Goal: Browse casually: Explore the website without a specific task or goal

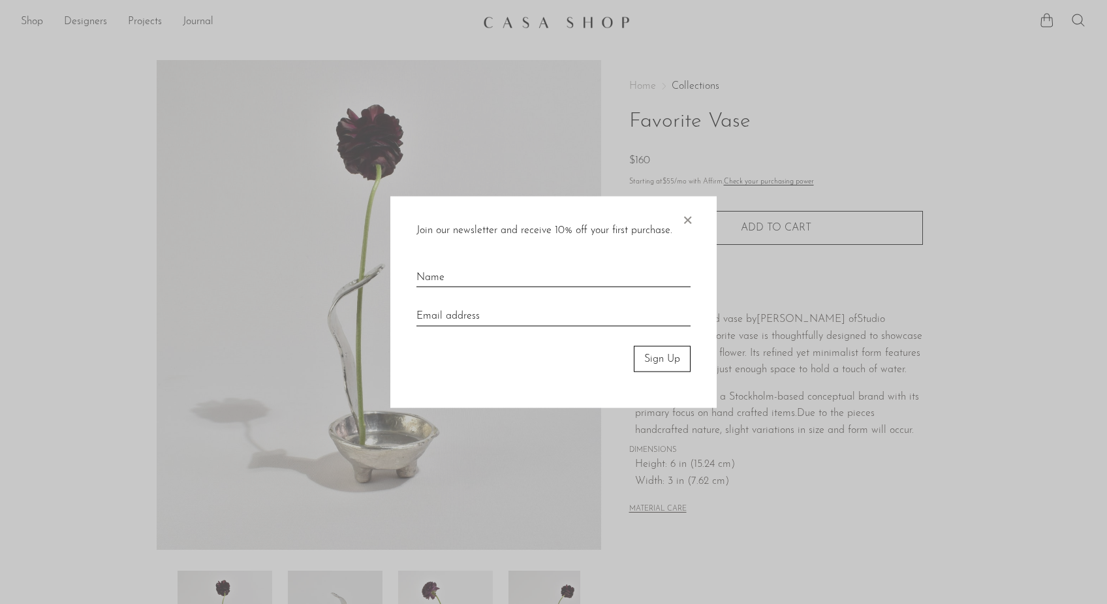
click at [29, 23] on div at bounding box center [553, 302] width 1107 height 604
click at [688, 219] on span "×" at bounding box center [687, 217] width 13 height 42
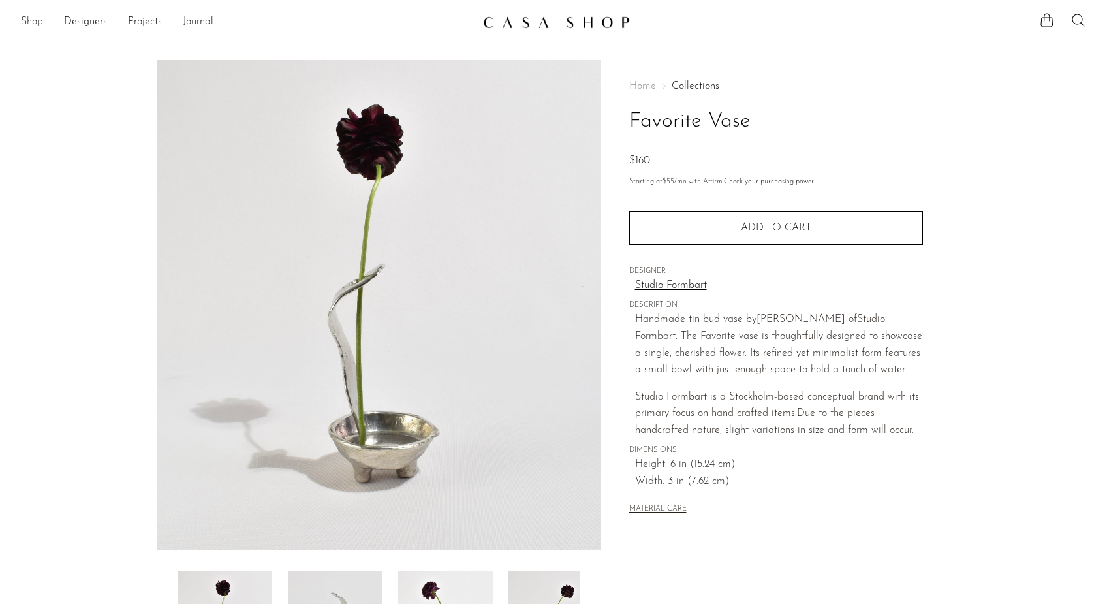
click at [21, 25] on link "Shop" at bounding box center [32, 22] width 22 height 17
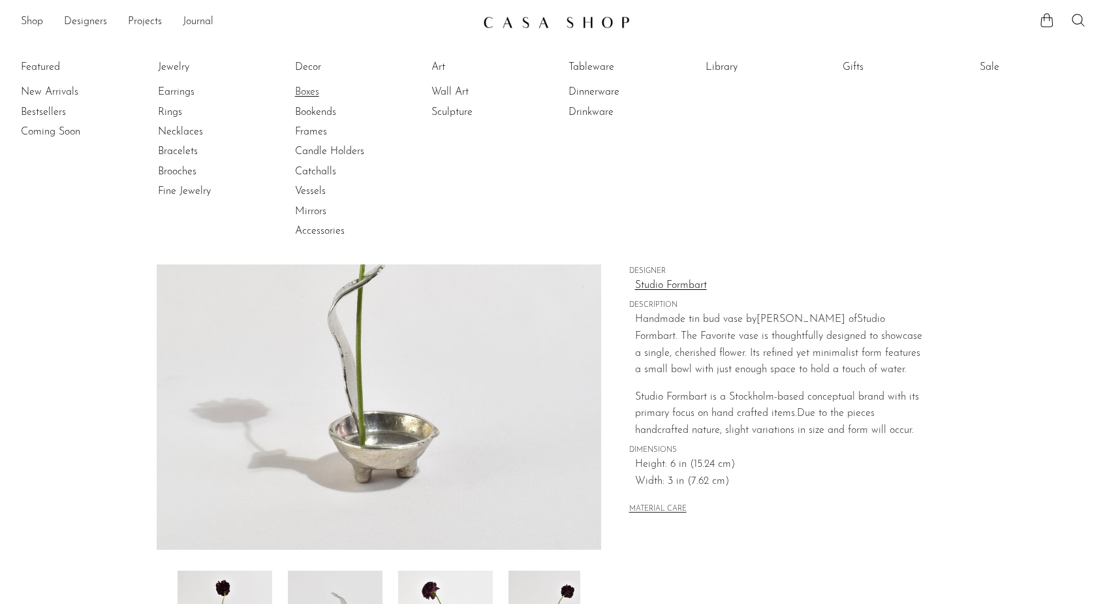
click at [305, 93] on link "Boxes" at bounding box center [344, 92] width 98 height 14
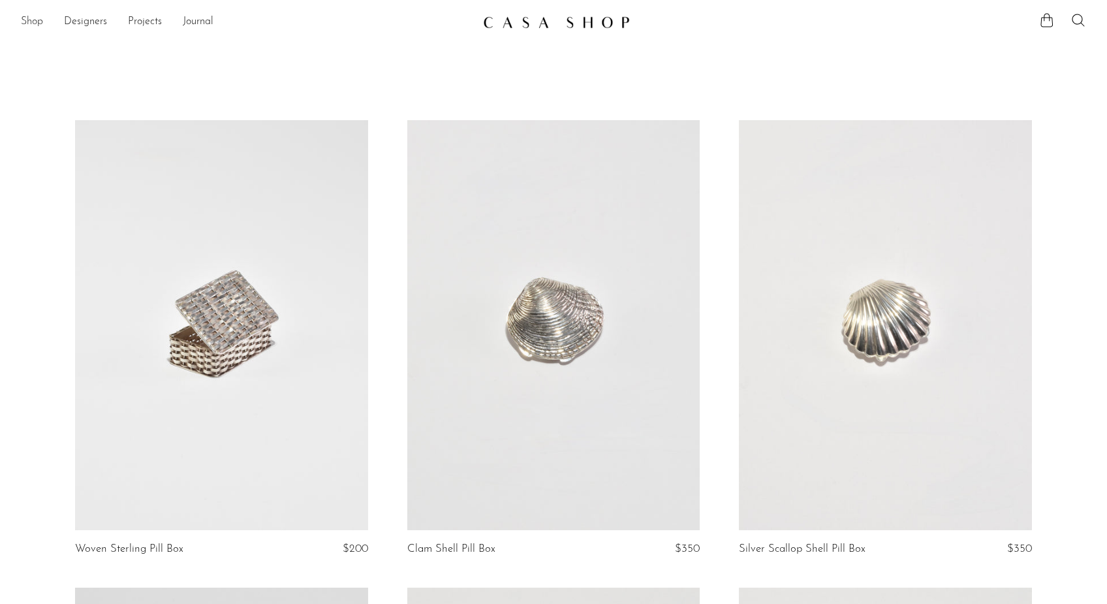
click at [42, 21] on link "Shop" at bounding box center [32, 22] width 22 height 17
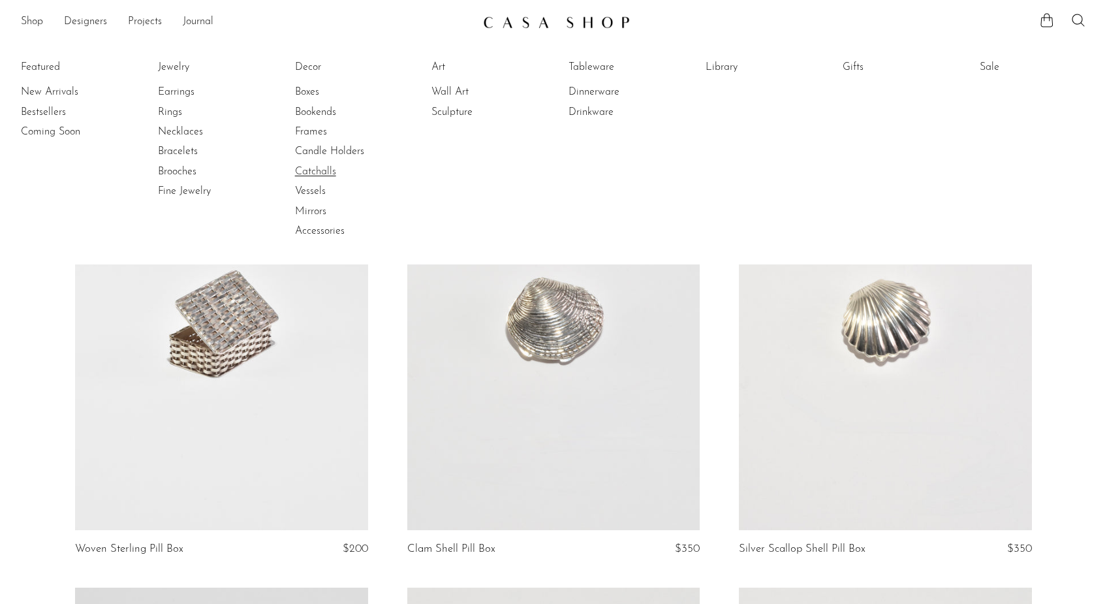
click at [304, 173] on link "Catchalls" at bounding box center [344, 171] width 98 height 14
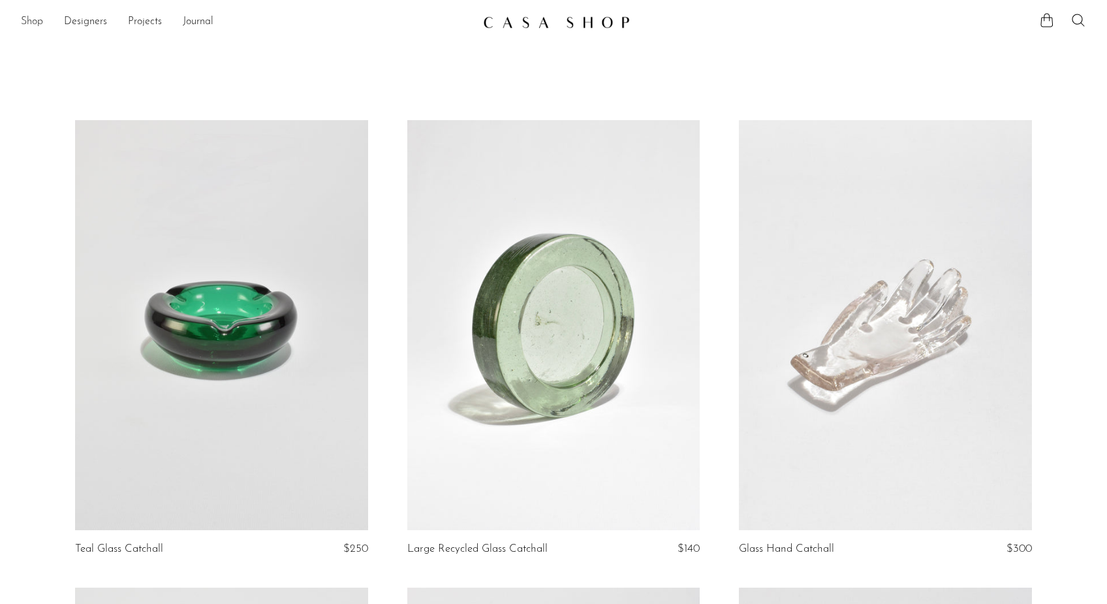
click at [38, 23] on link "Shop" at bounding box center [32, 22] width 22 height 17
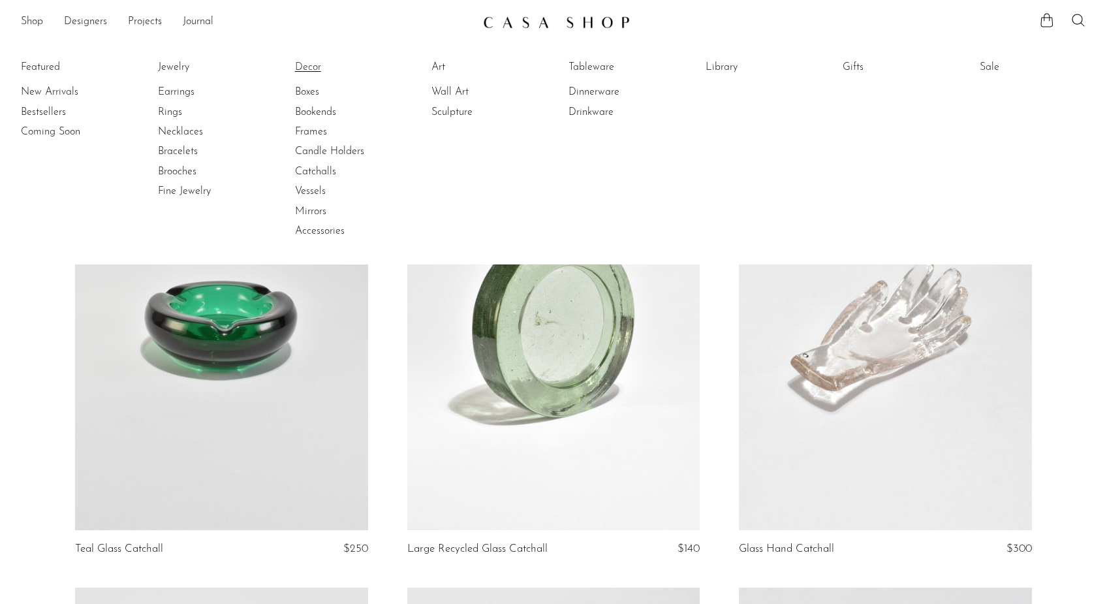
click at [316, 65] on link "Decor" at bounding box center [344, 67] width 98 height 14
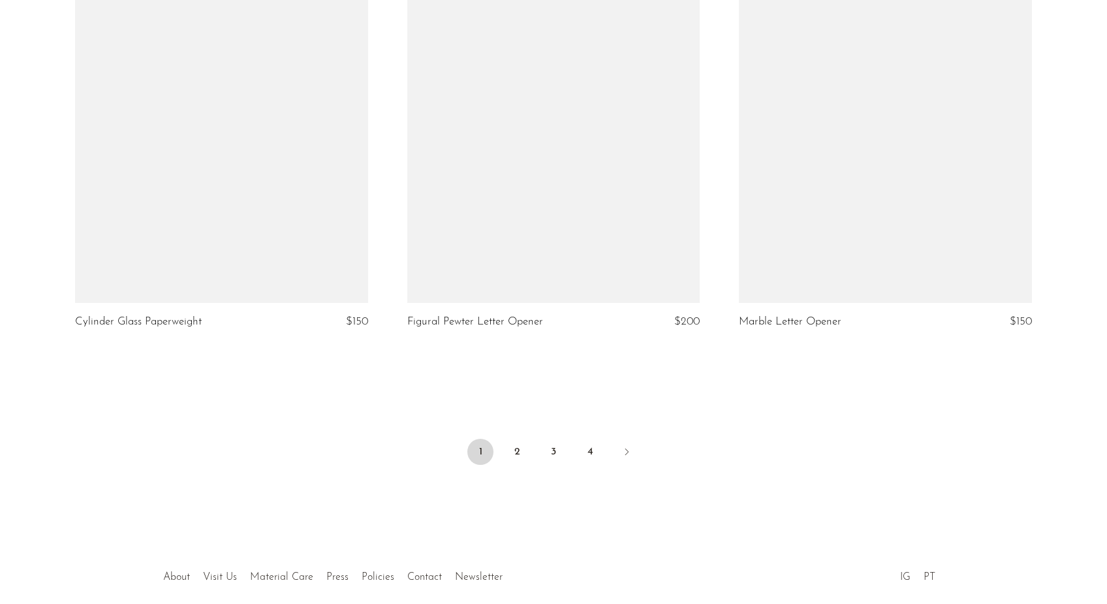
scroll to position [5444, 0]
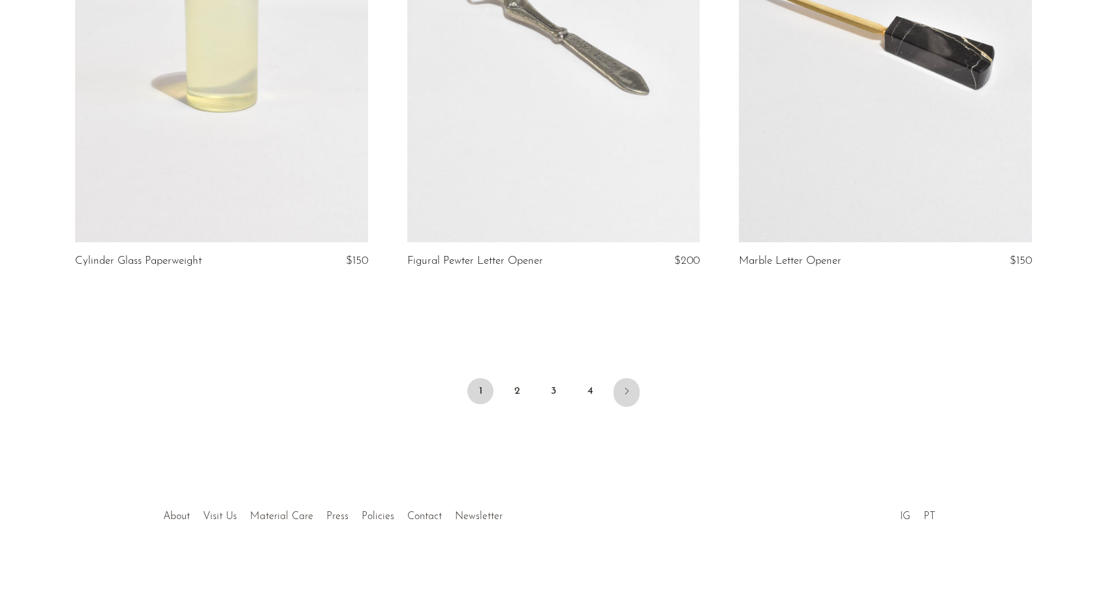
click at [626, 393] on icon "Next" at bounding box center [626, 391] width 10 height 10
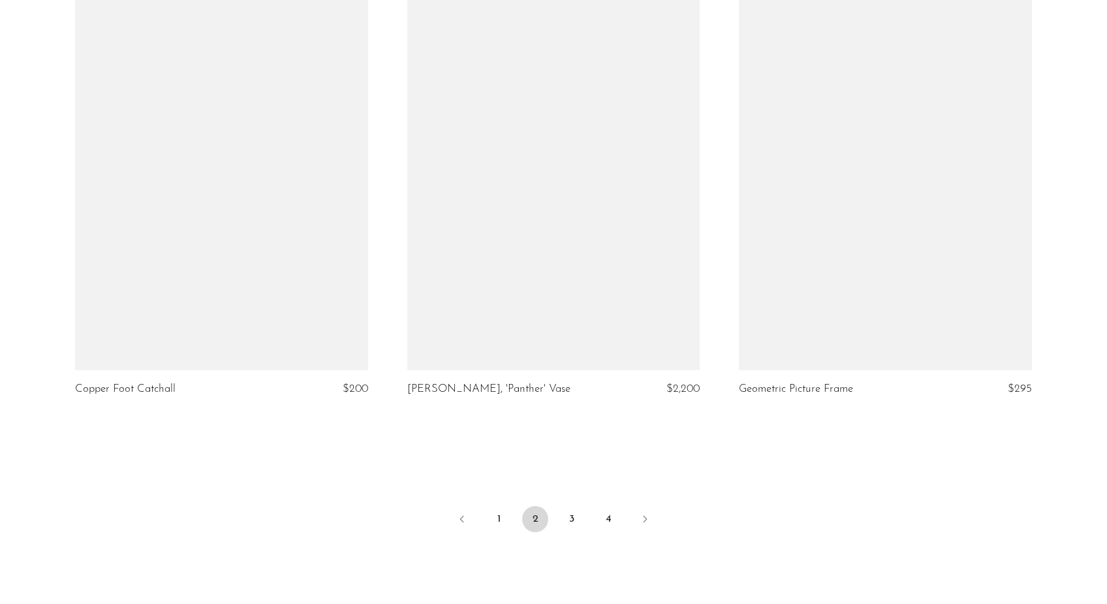
scroll to position [5305, 0]
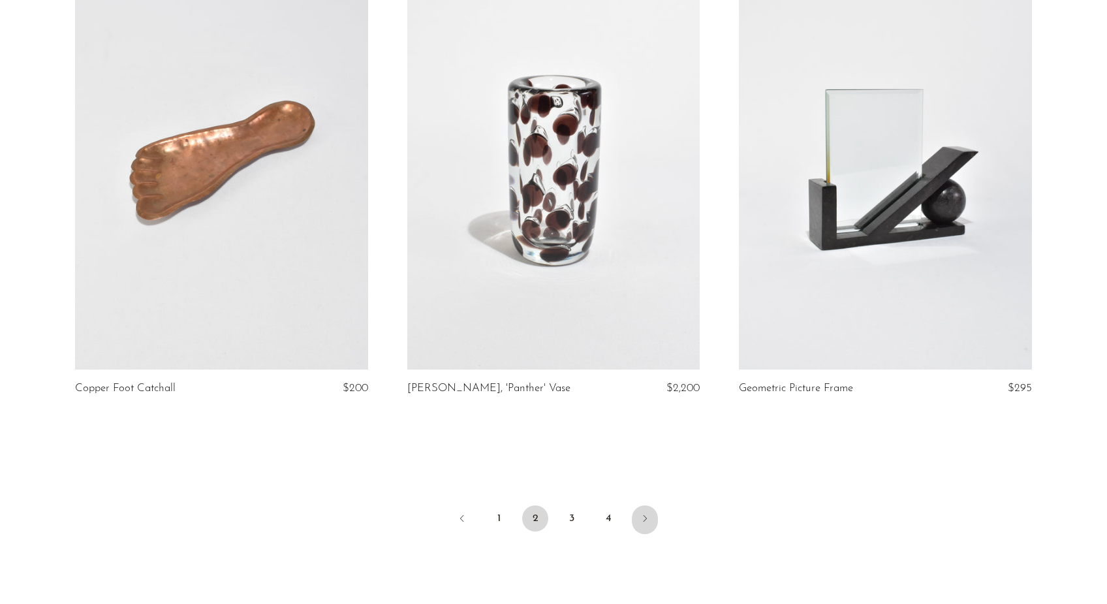
click at [645, 521] on icon "Next" at bounding box center [644, 518] width 10 height 10
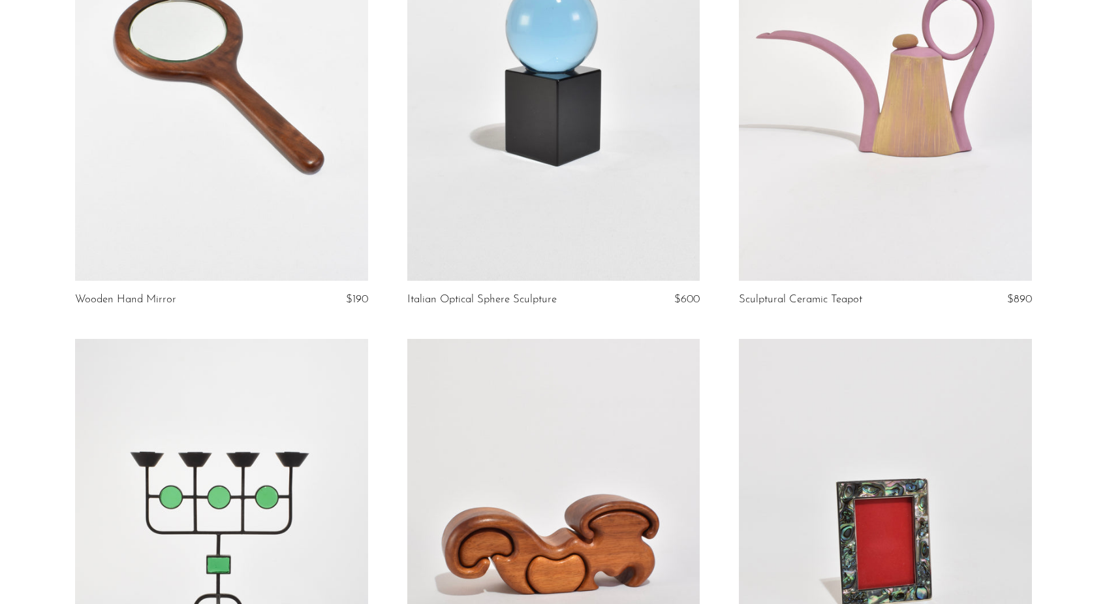
scroll to position [1653, 0]
